Goal: Find specific fact

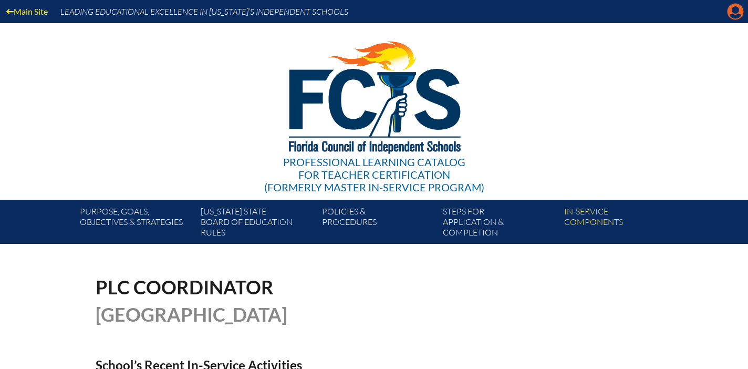
click at [730, 10] on icon at bounding box center [735, 12] width 16 height 16
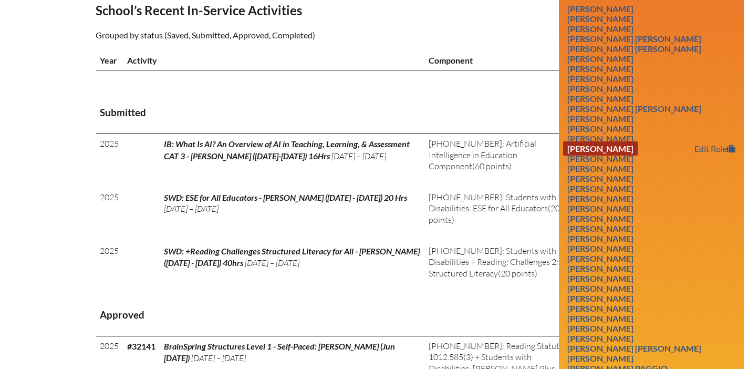
scroll to position [355, 0]
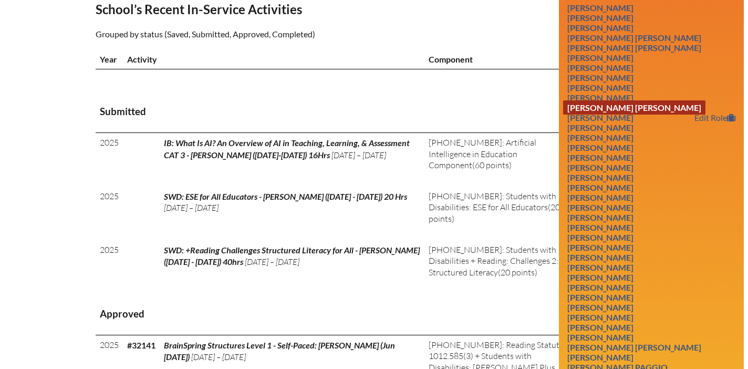
click at [617, 112] on link "[PERSON_NAME] [PERSON_NAME]" at bounding box center [634, 107] width 142 height 14
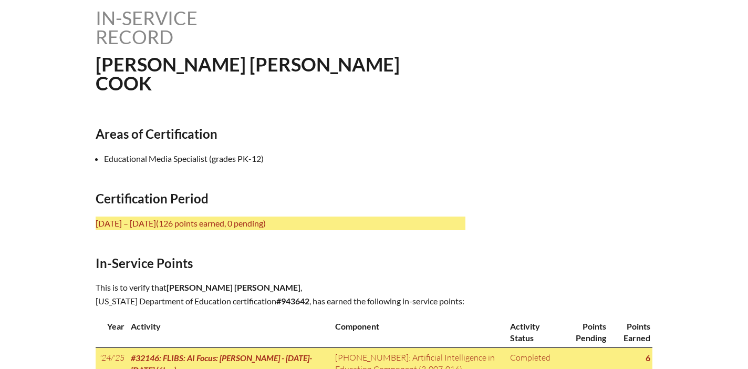
scroll to position [289, 0]
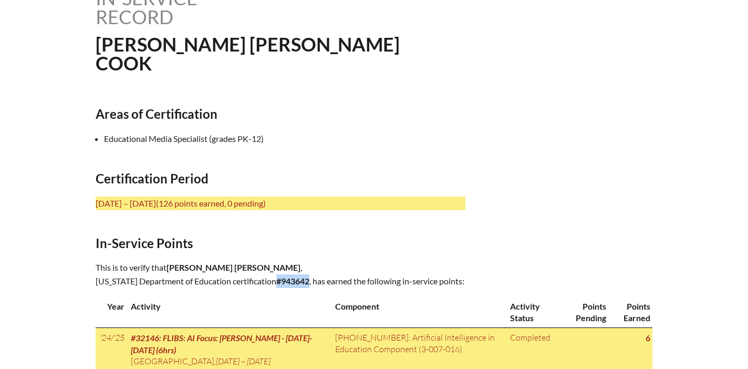
drag, startPoint x: 299, startPoint y: 281, endPoint x: 266, endPoint y: 280, distance: 33.1
click at [266, 280] on p "This is to verify that [PERSON_NAME] [PERSON_NAME] , [US_STATE] Department of E…" at bounding box center [281, 273] width 370 height 27
copy b "#943642"
